Goal: Task Accomplishment & Management: Manage account settings

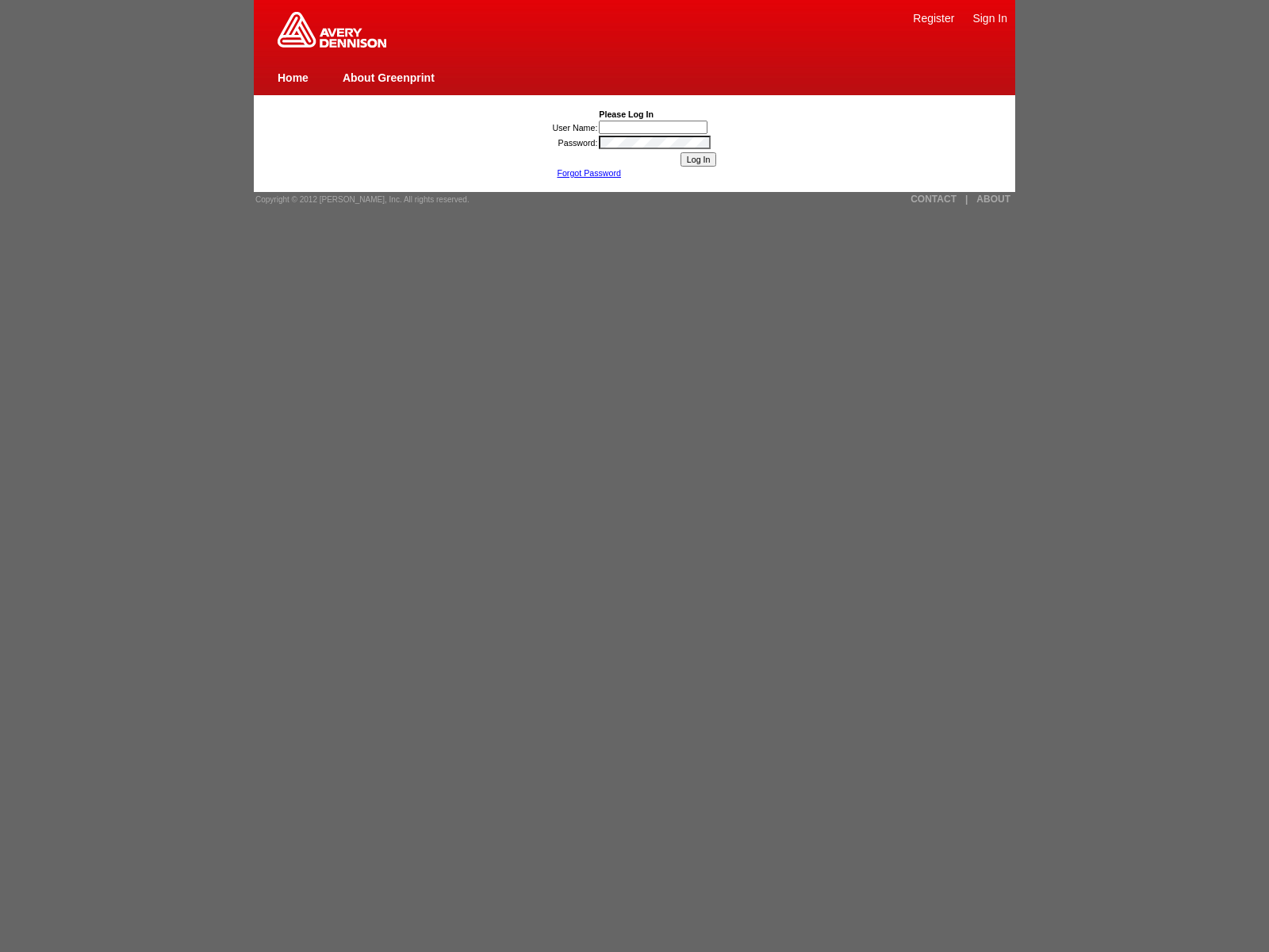
click at [934, 199] on link "CONTACT" at bounding box center [934, 199] width 46 height 11
click at [589, 173] on link "Forgot Password" at bounding box center [589, 173] width 65 height 10
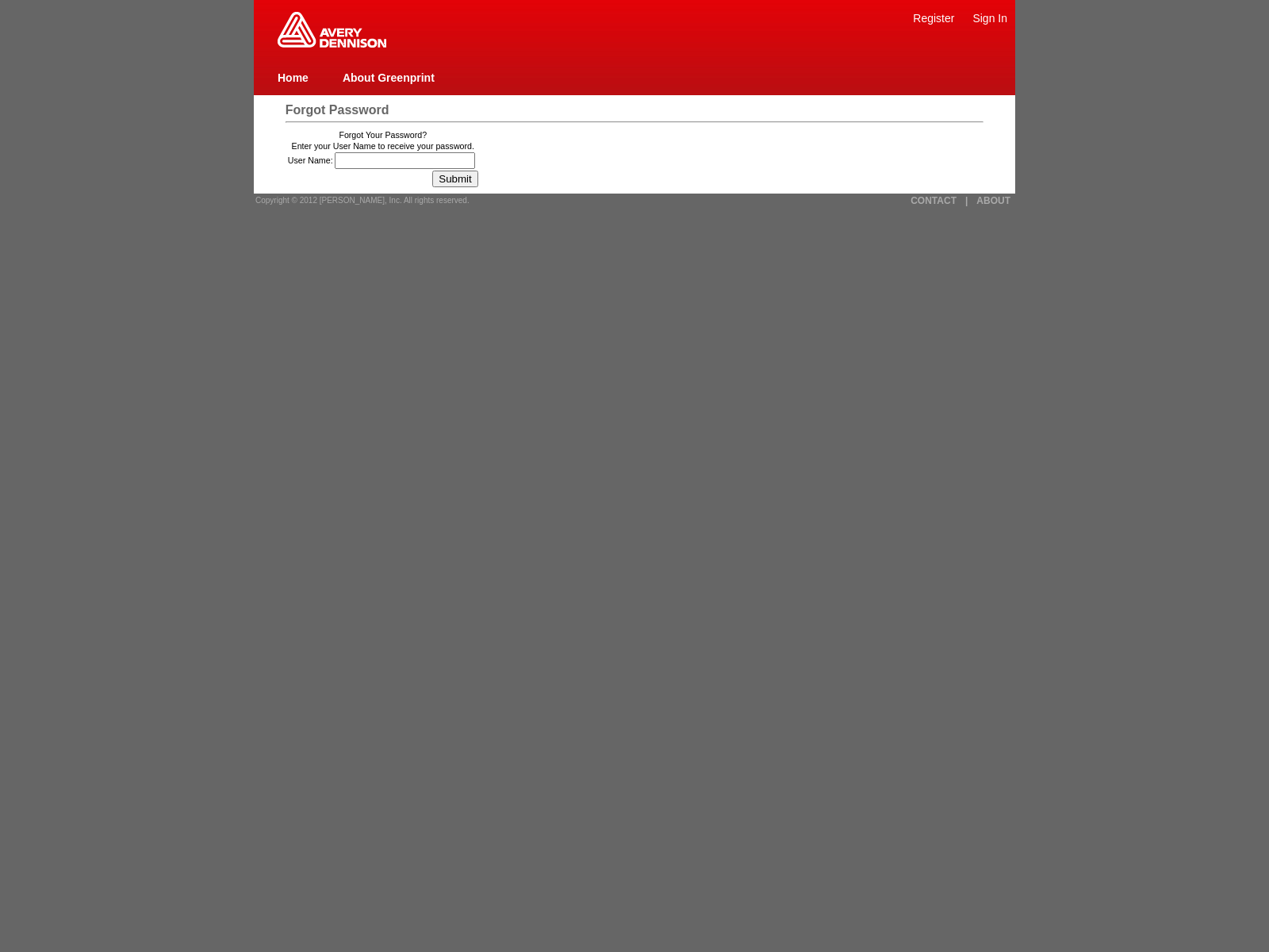
click at [292, 77] on link "Home" at bounding box center [293, 78] width 31 height 13
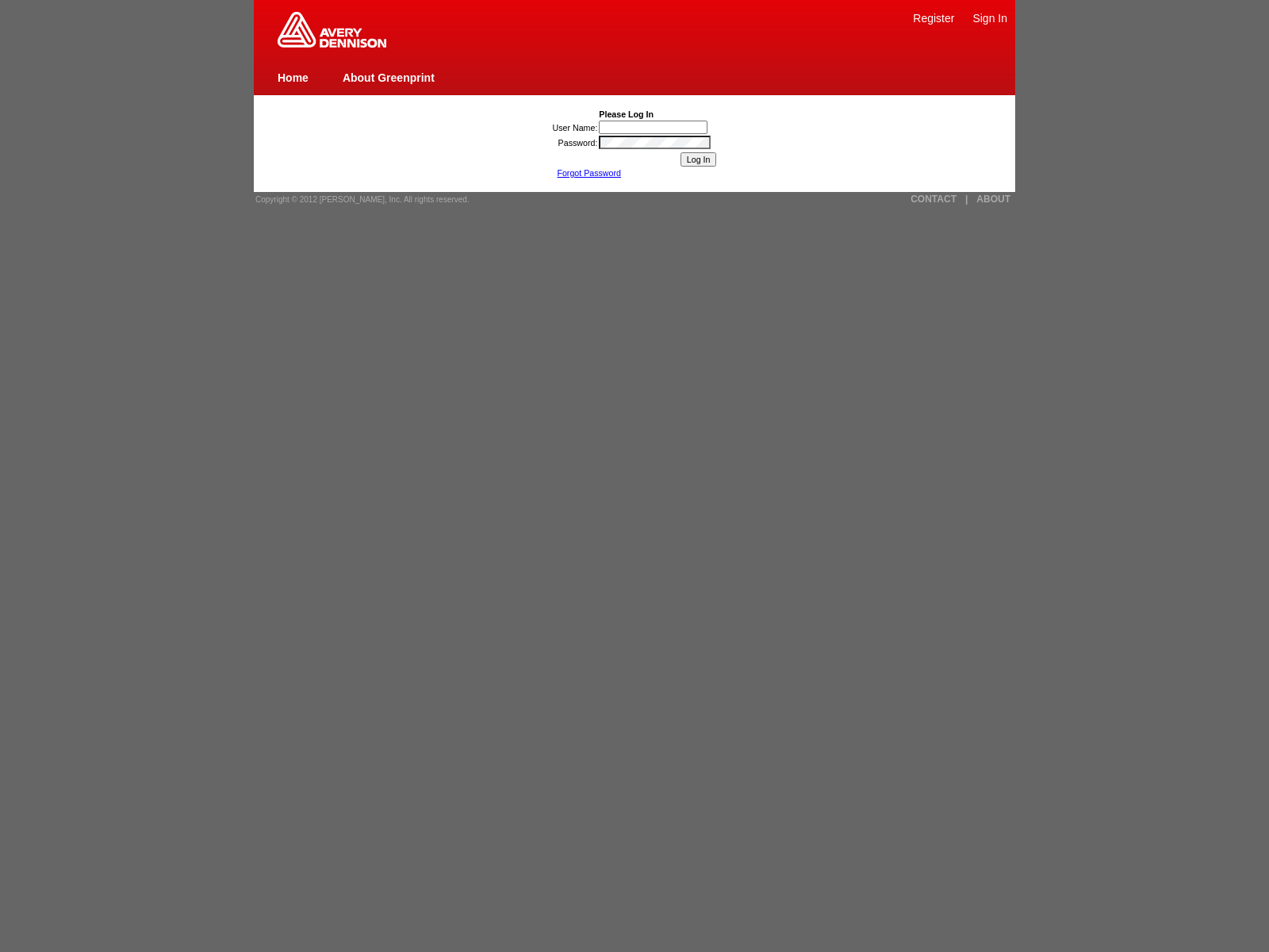
click at [589, 173] on link "Forgot Password" at bounding box center [589, 173] width 65 height 10
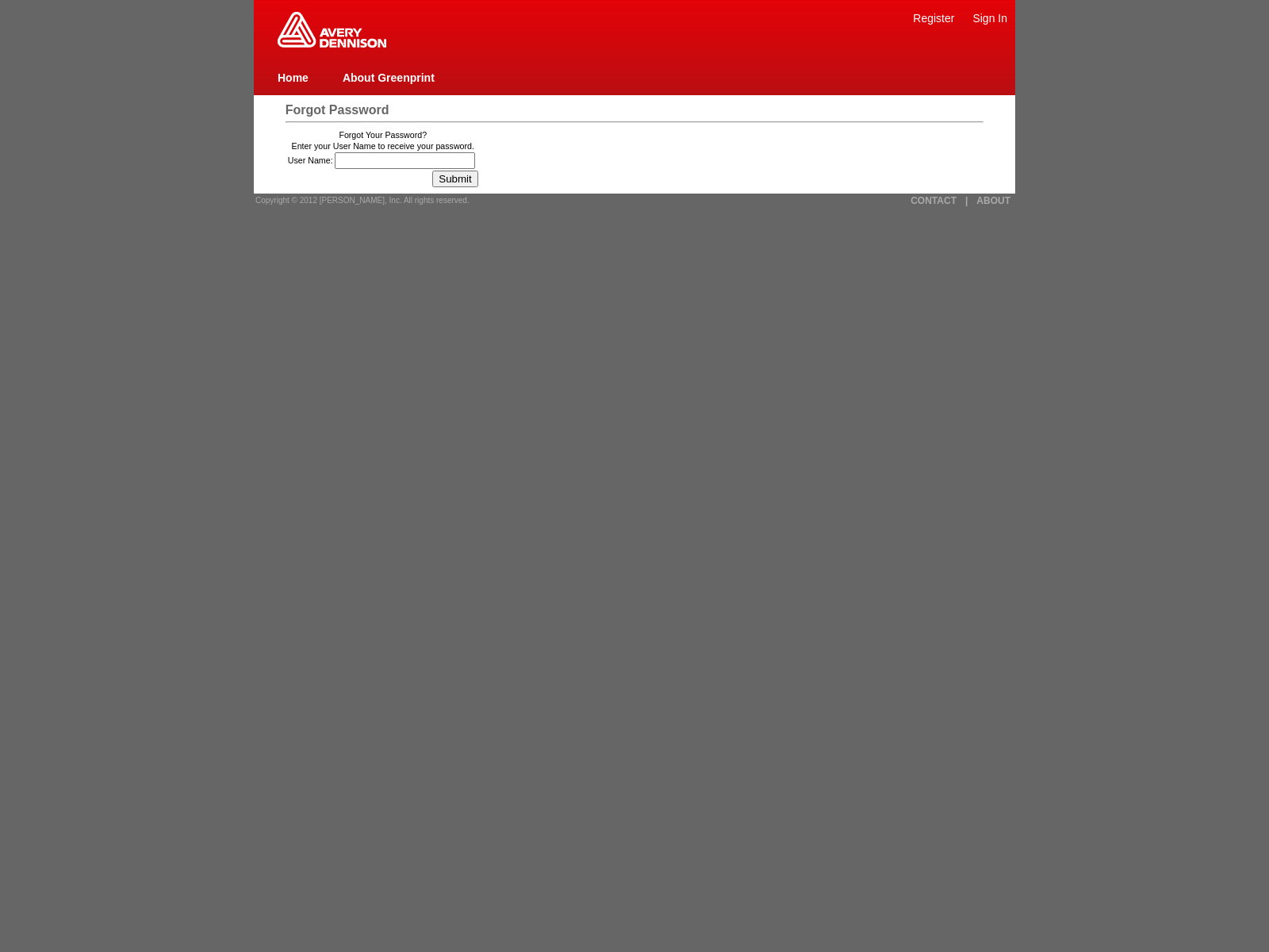
click at [407, 160] on input "User Name:" at bounding box center [405, 161] width 141 height 17
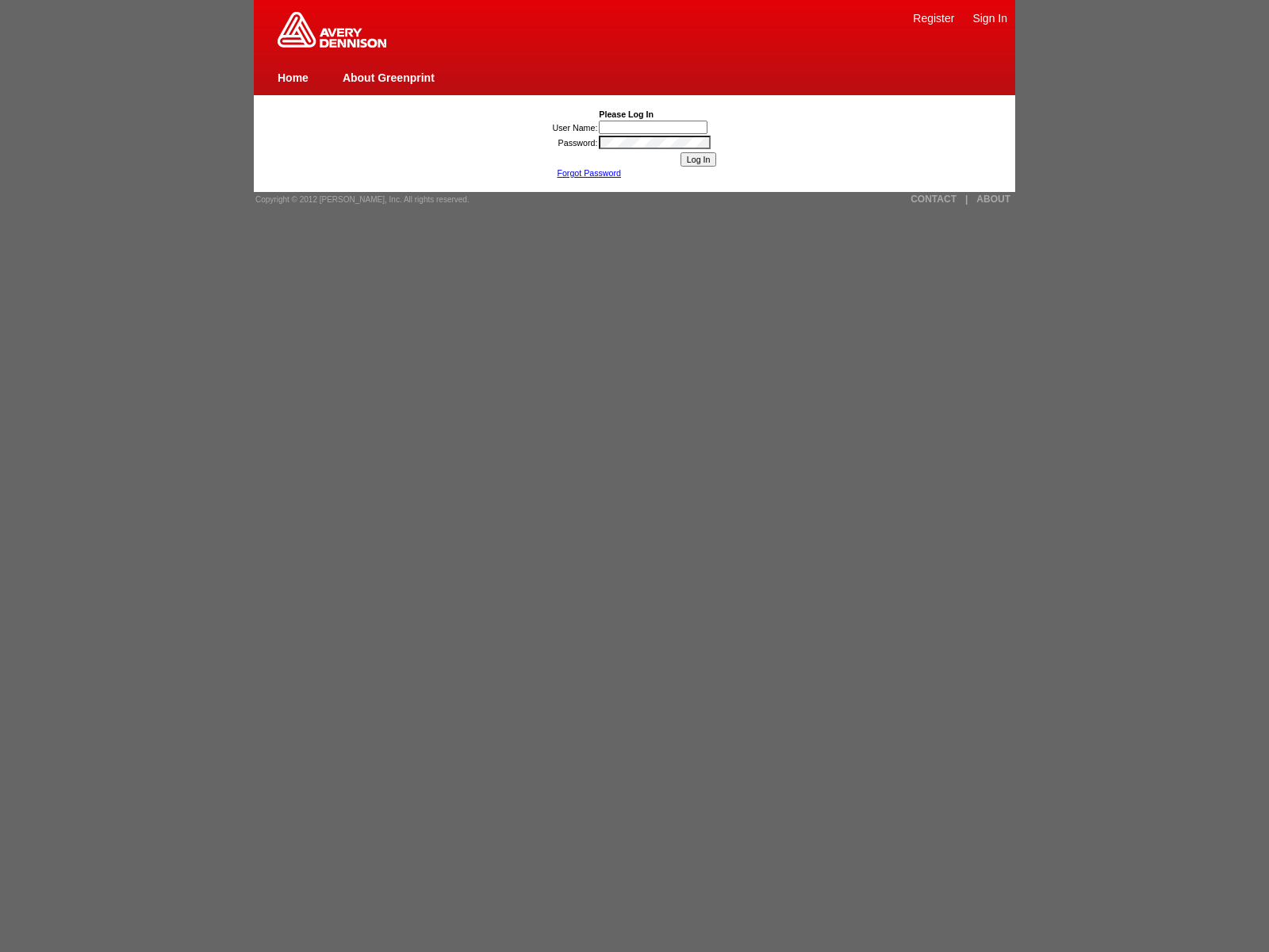
click at [589, 173] on link "Forgot Password" at bounding box center [589, 173] width 65 height 10
